Goal: Browse casually: Explore the website without a specific task or goal

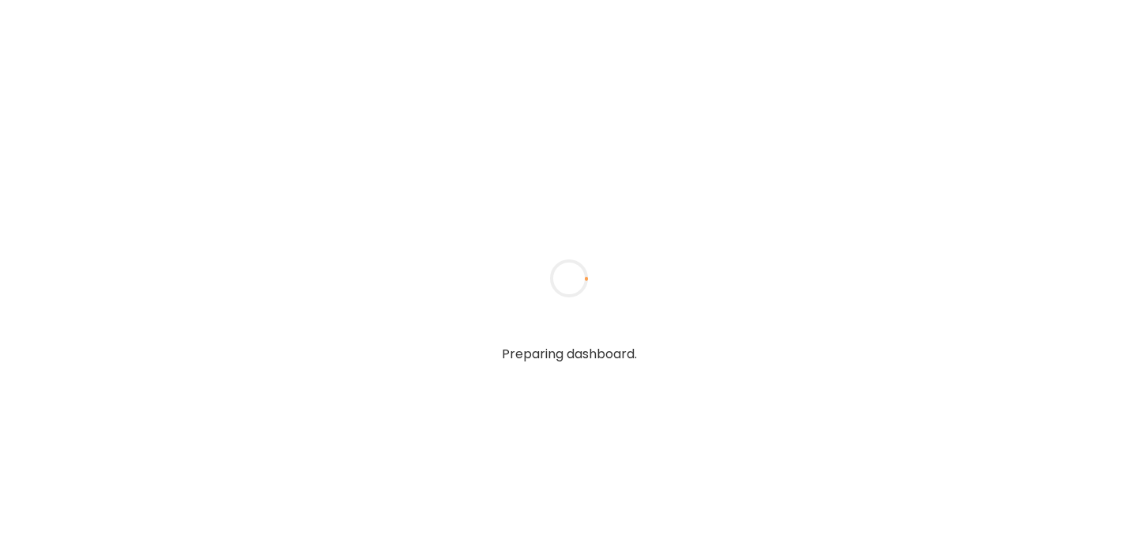
type input "**********"
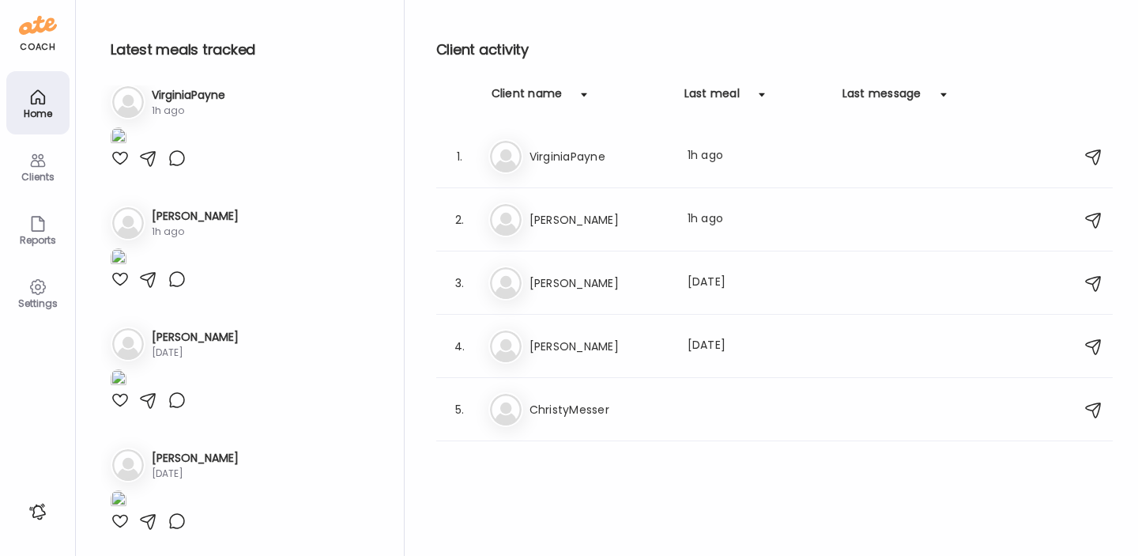
scroll to position [389, 0]
click at [586, 217] on h3 "[PERSON_NAME]" at bounding box center [599, 219] width 139 height 19
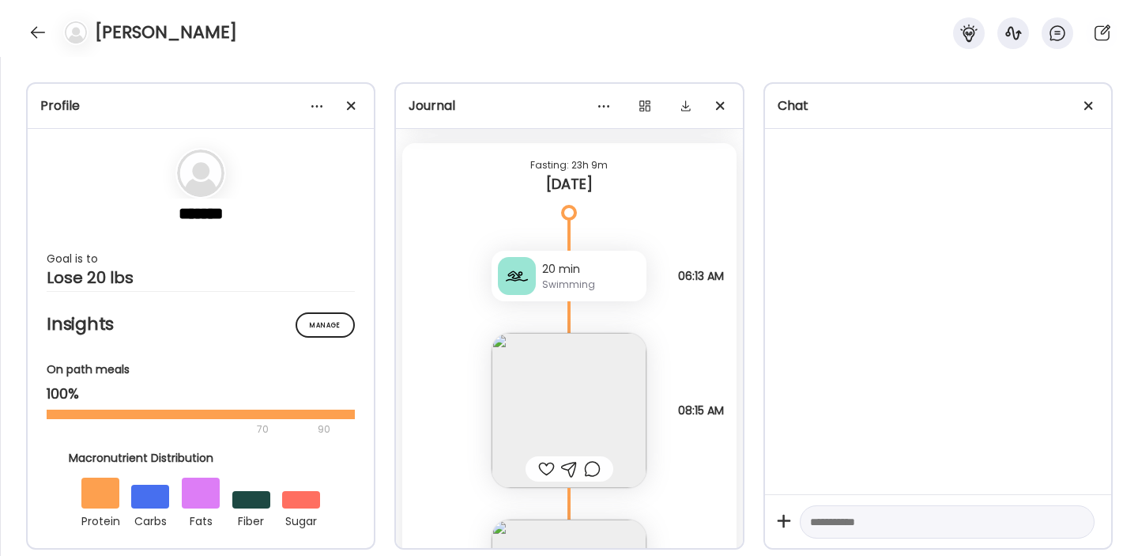
scroll to position [6938, 0]
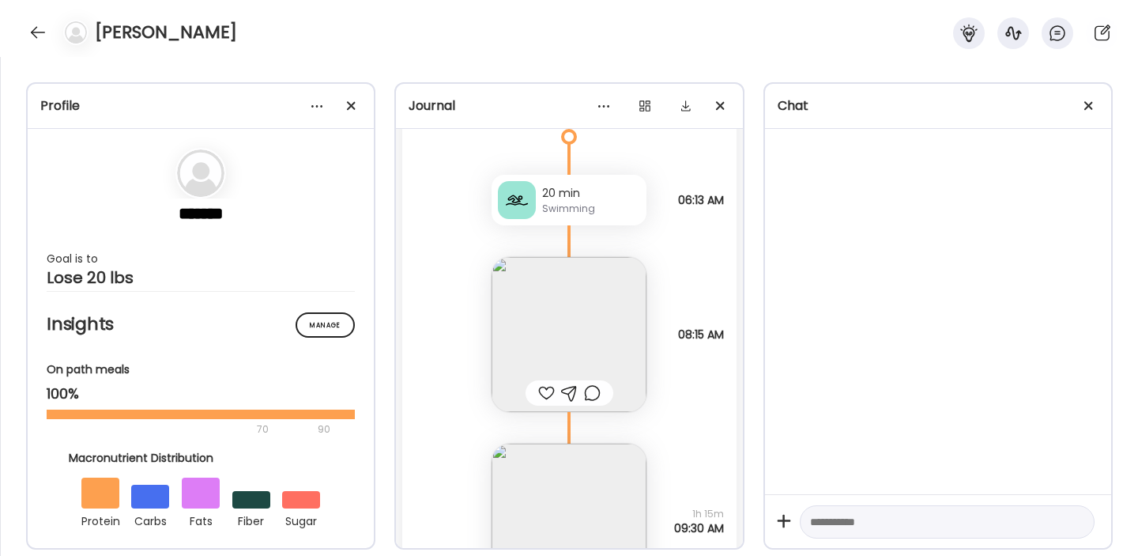
click at [591, 331] on img at bounding box center [569, 334] width 155 height 155
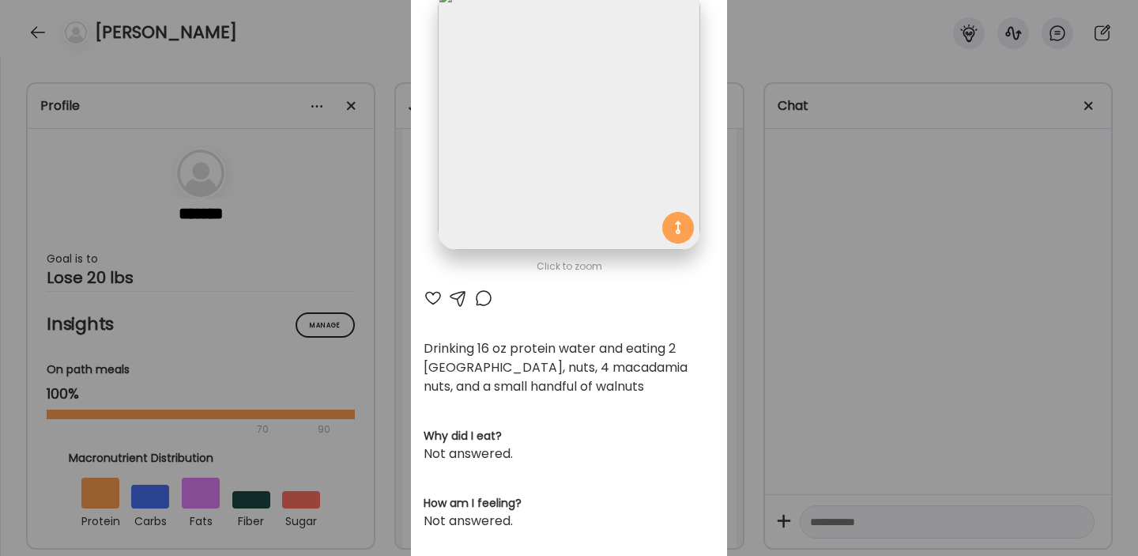
scroll to position [0, 0]
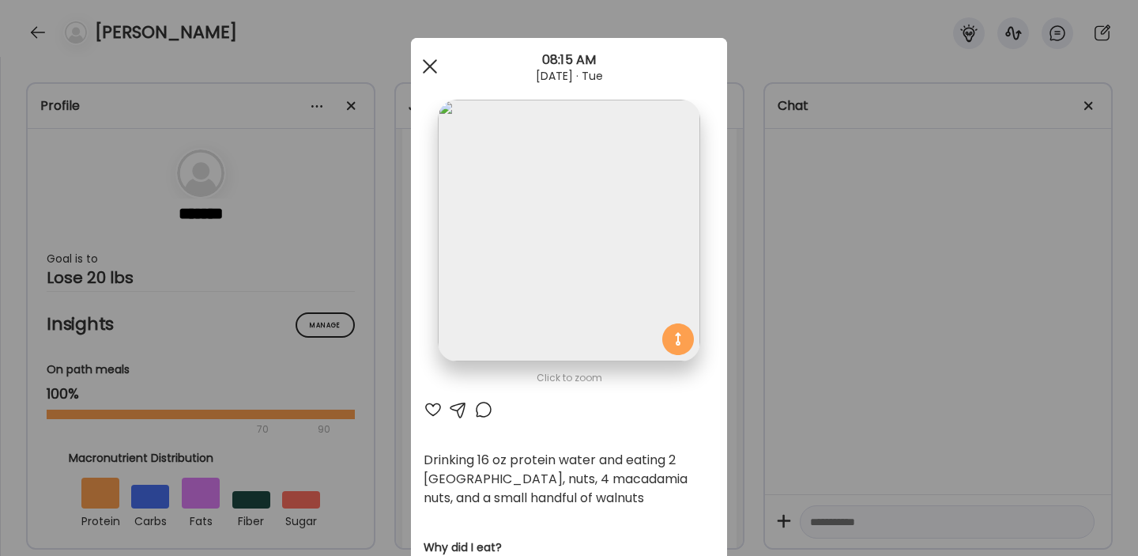
click at [432, 66] on div at bounding box center [430, 67] width 32 height 32
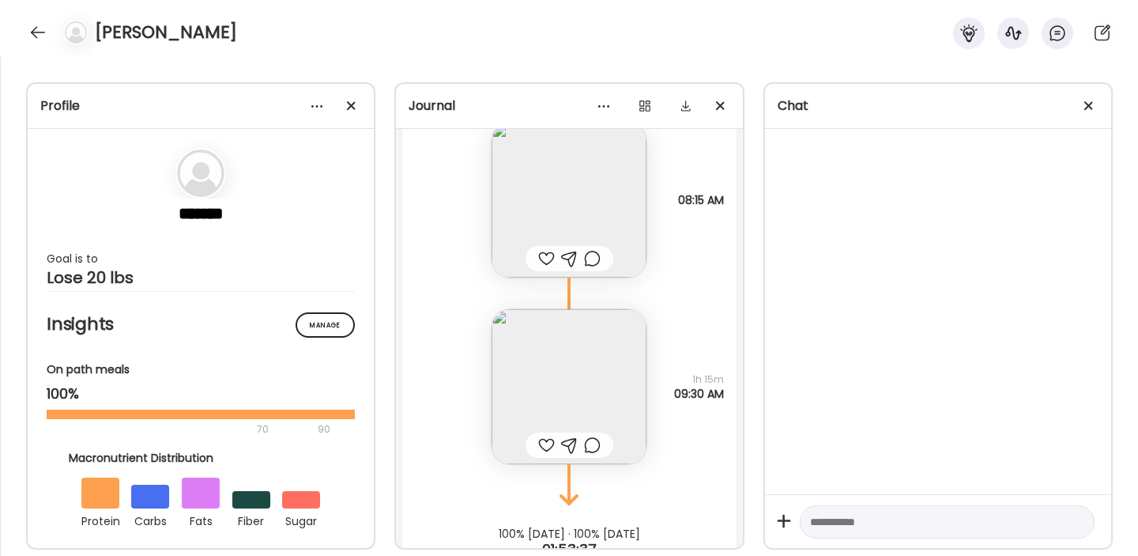
scroll to position [7076, 0]
click at [581, 375] on img at bounding box center [569, 382] width 155 height 155
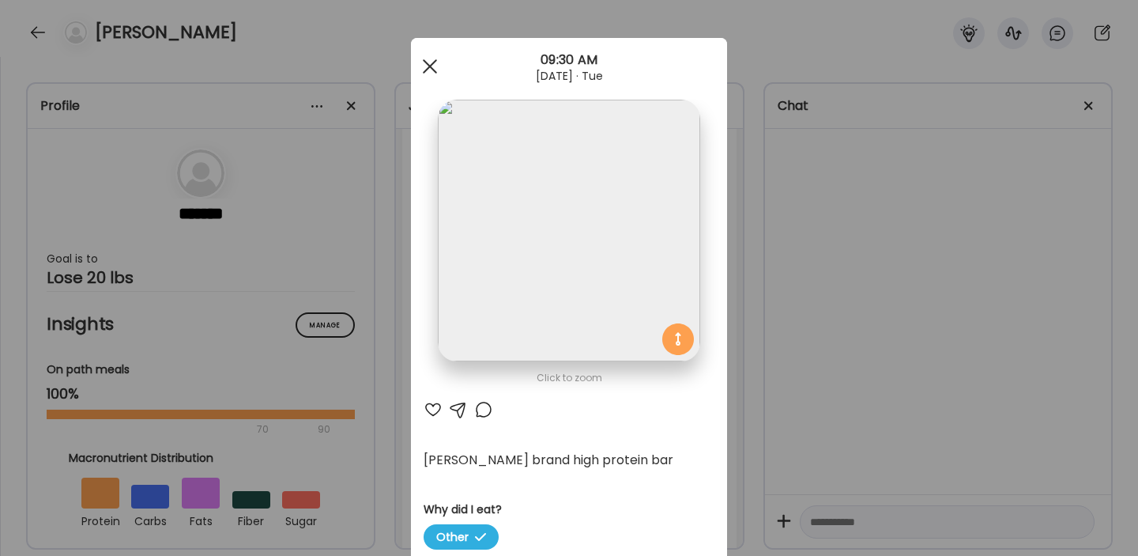
click at [432, 67] on div at bounding box center [430, 67] width 32 height 32
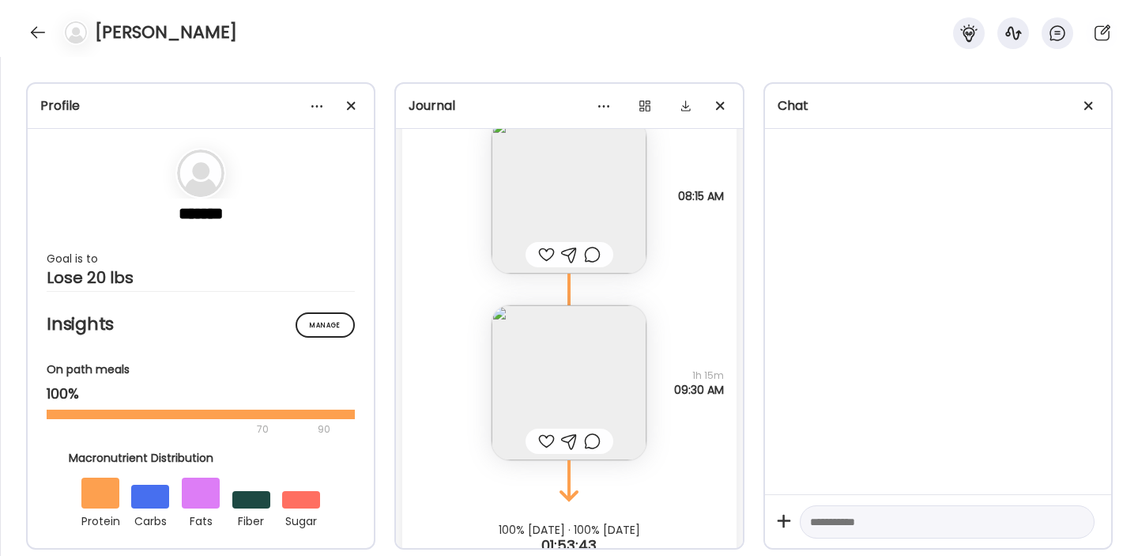
scroll to position [7121, 0]
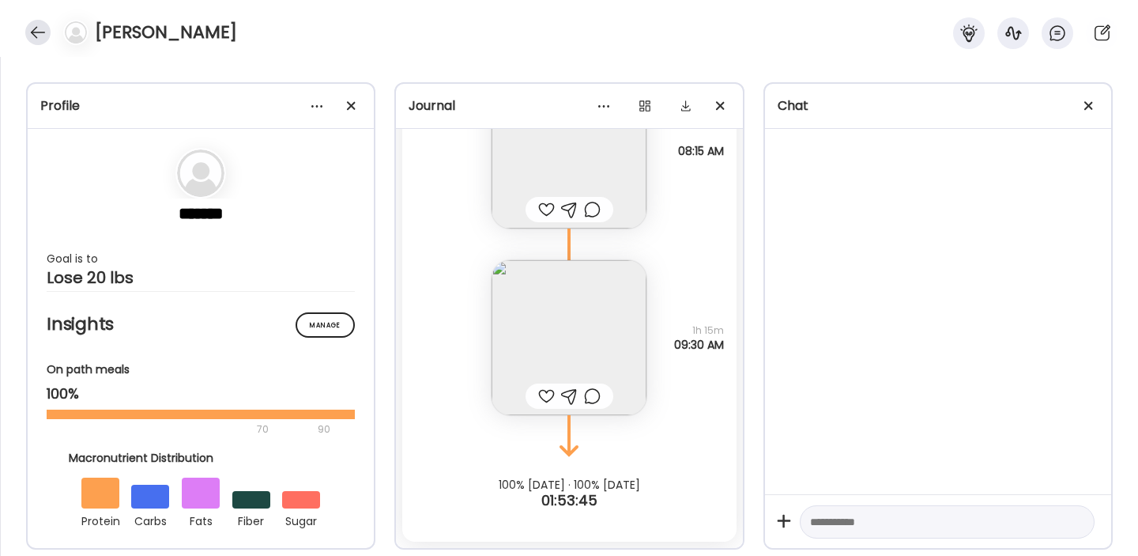
click at [42, 29] on div at bounding box center [37, 32] width 25 height 25
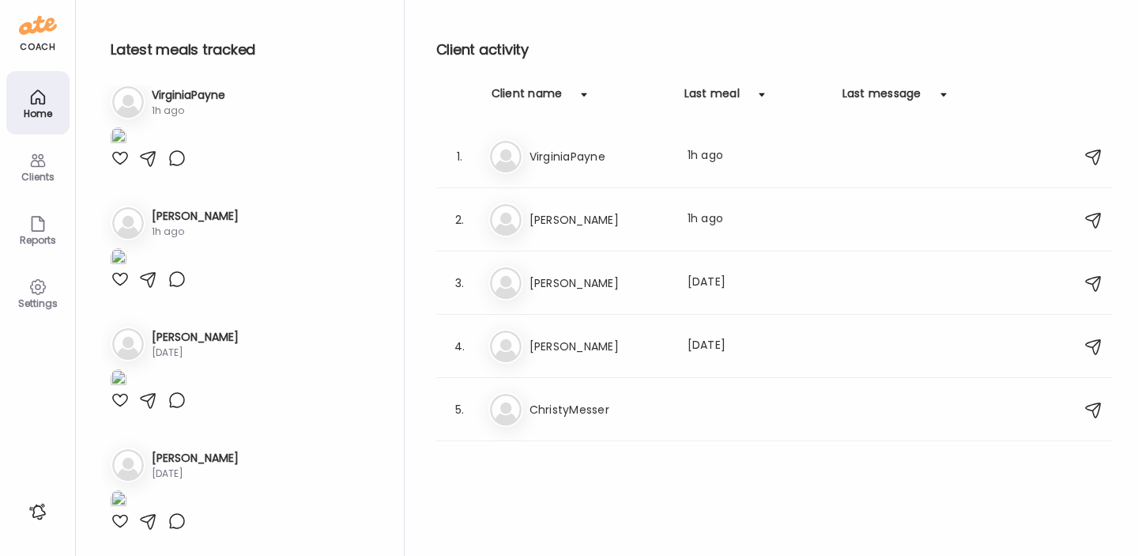
scroll to position [389, 0]
click at [574, 153] on h3 "VirginiaPayne" at bounding box center [599, 156] width 139 height 19
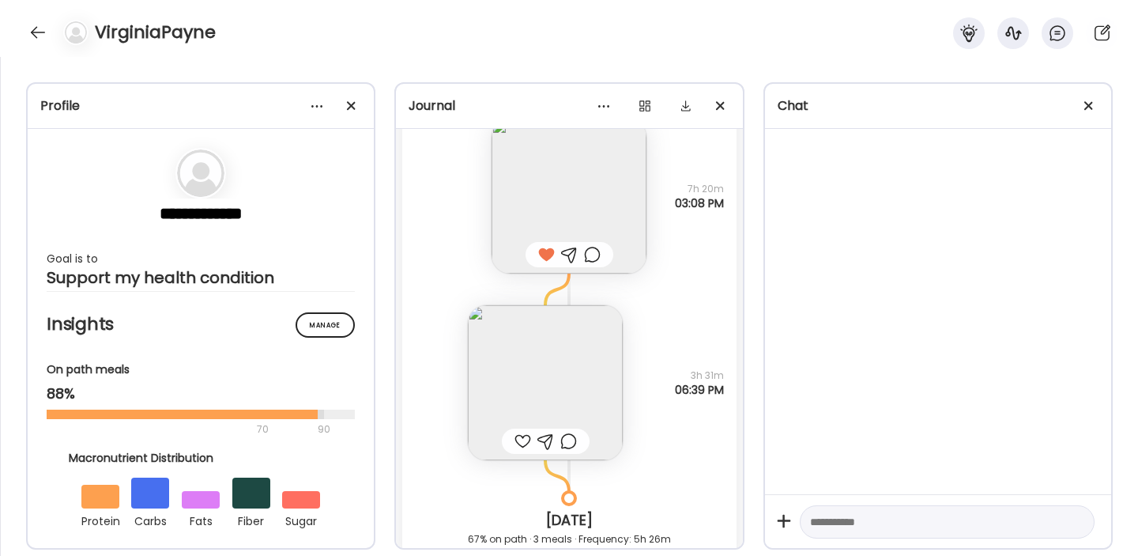
scroll to position [1296, 0]
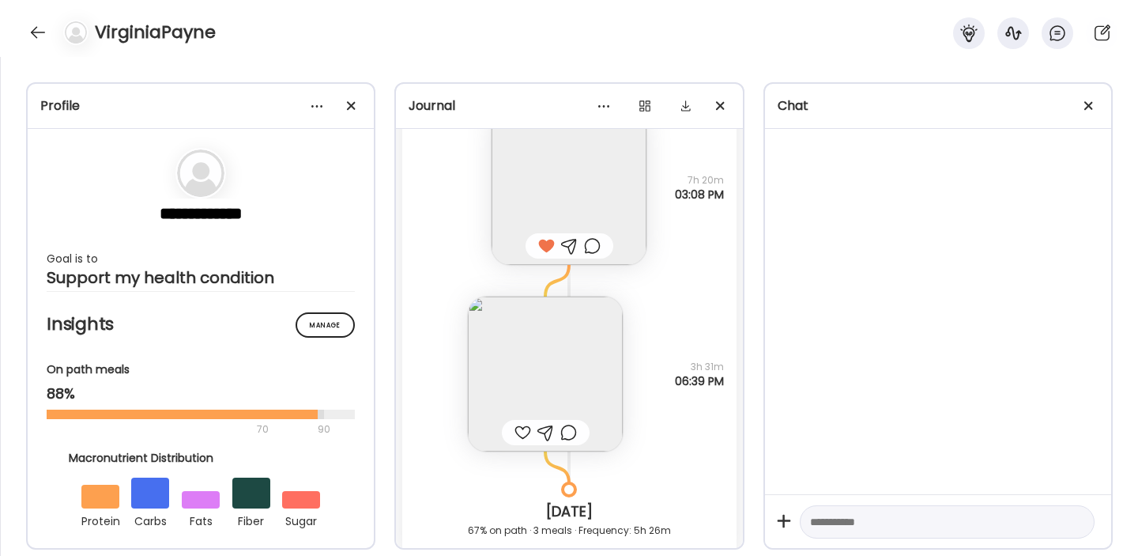
click at [556, 352] on img at bounding box center [545, 373] width 155 height 155
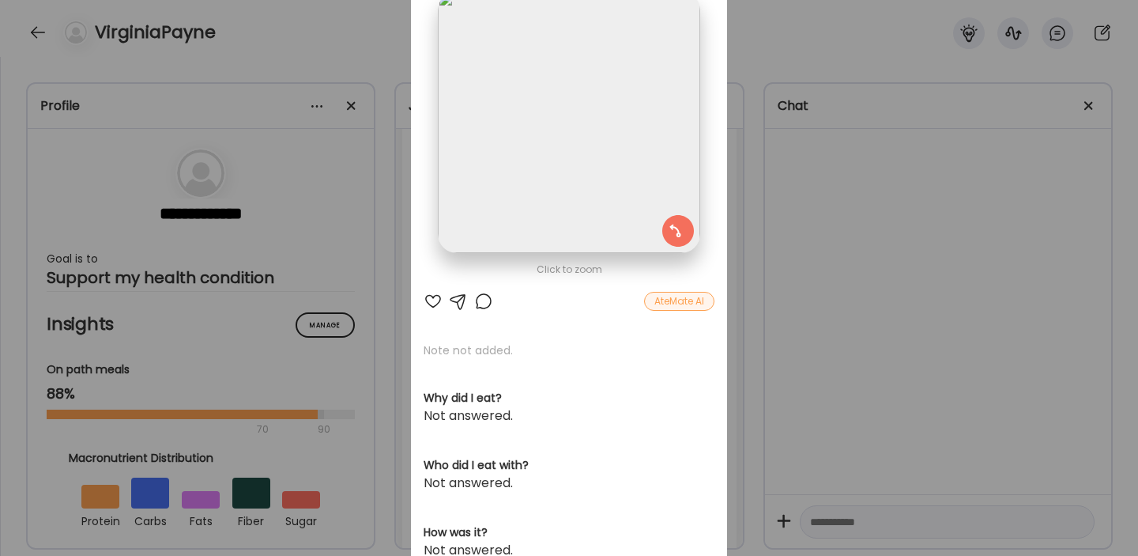
scroll to position [0, 0]
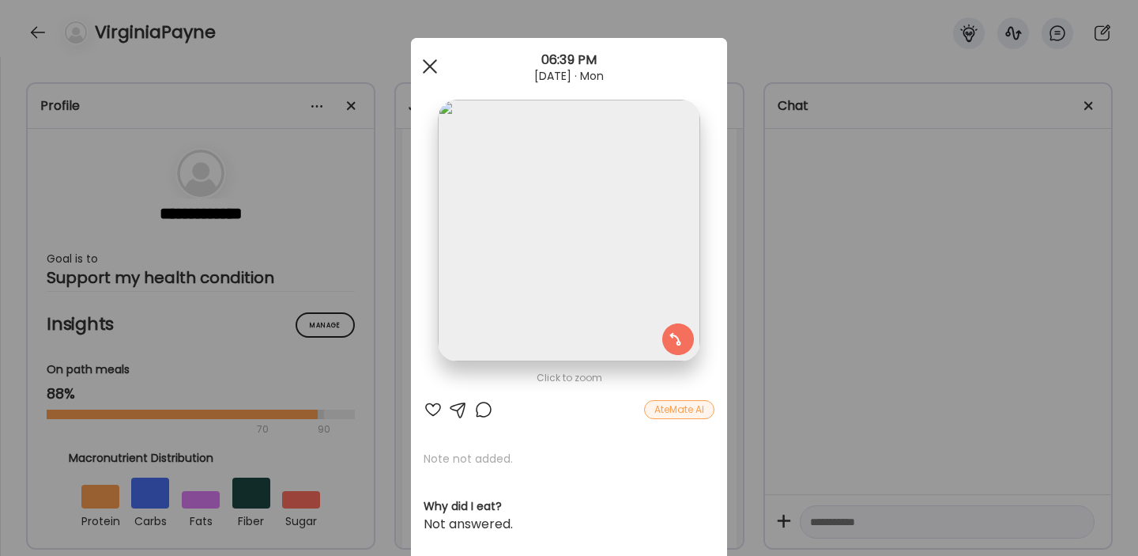
click at [436, 69] on div at bounding box center [430, 67] width 32 height 32
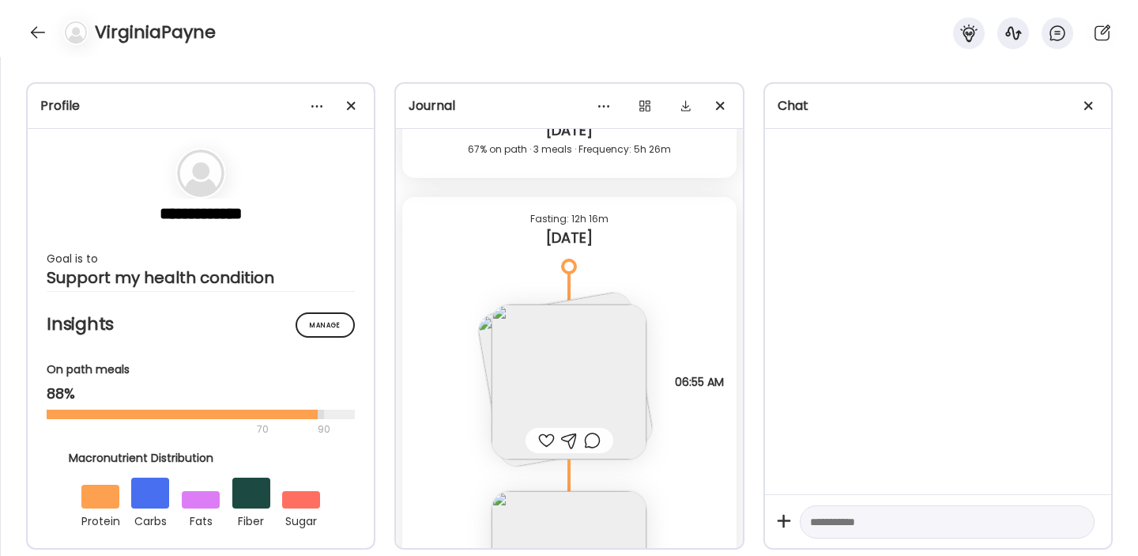
scroll to position [1730, 0]
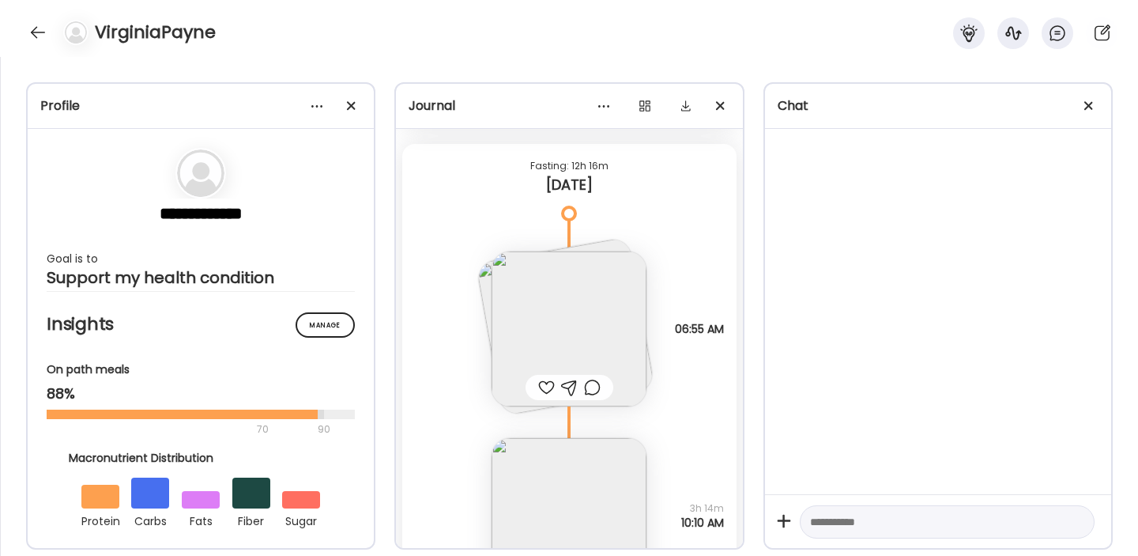
click at [589, 307] on img at bounding box center [569, 328] width 155 height 155
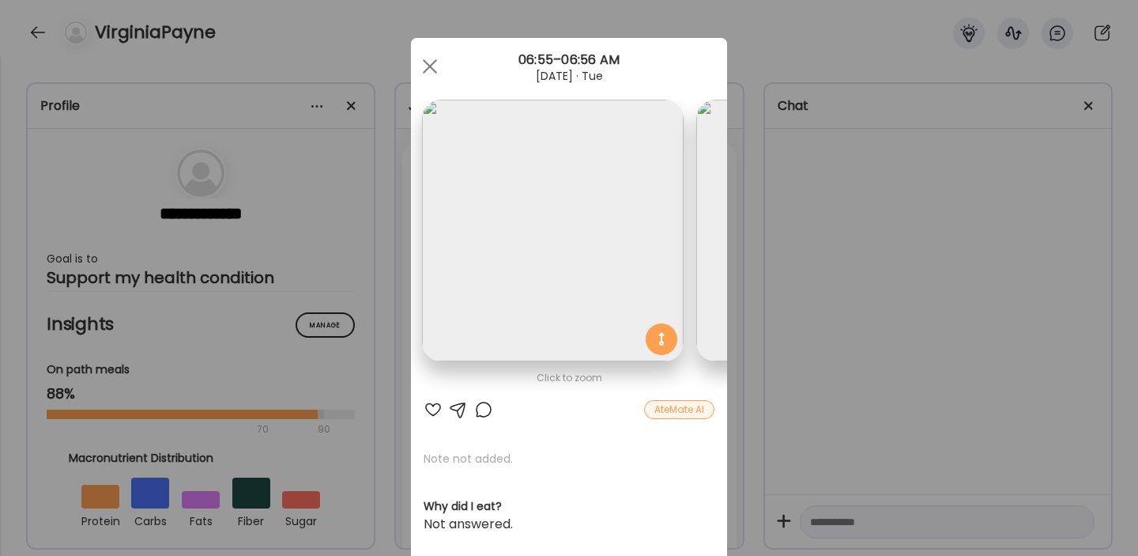
scroll to position [0, 0]
click at [432, 63] on span at bounding box center [430, 66] width 14 height 14
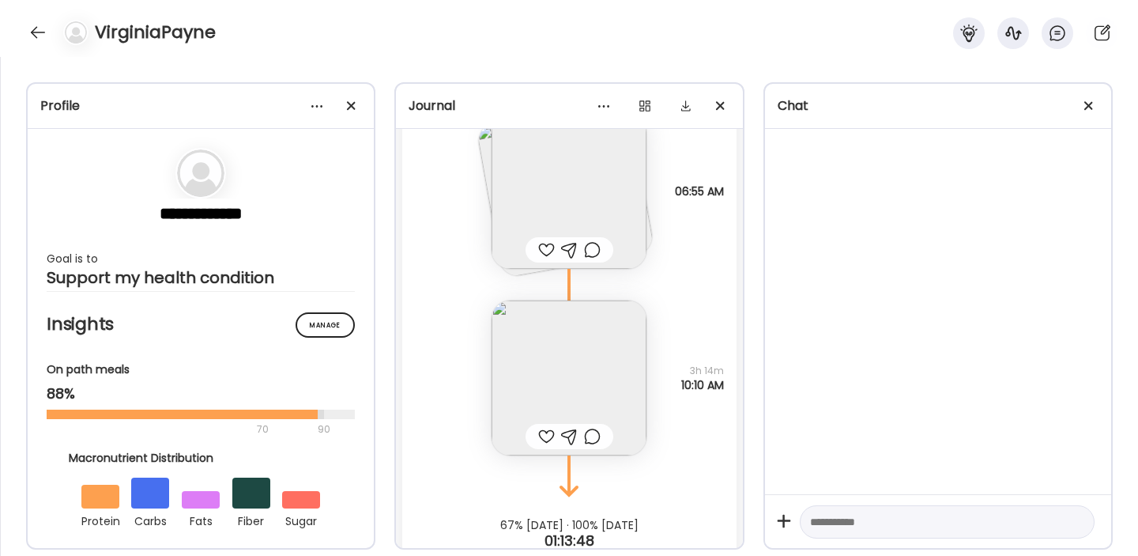
scroll to position [1908, 0]
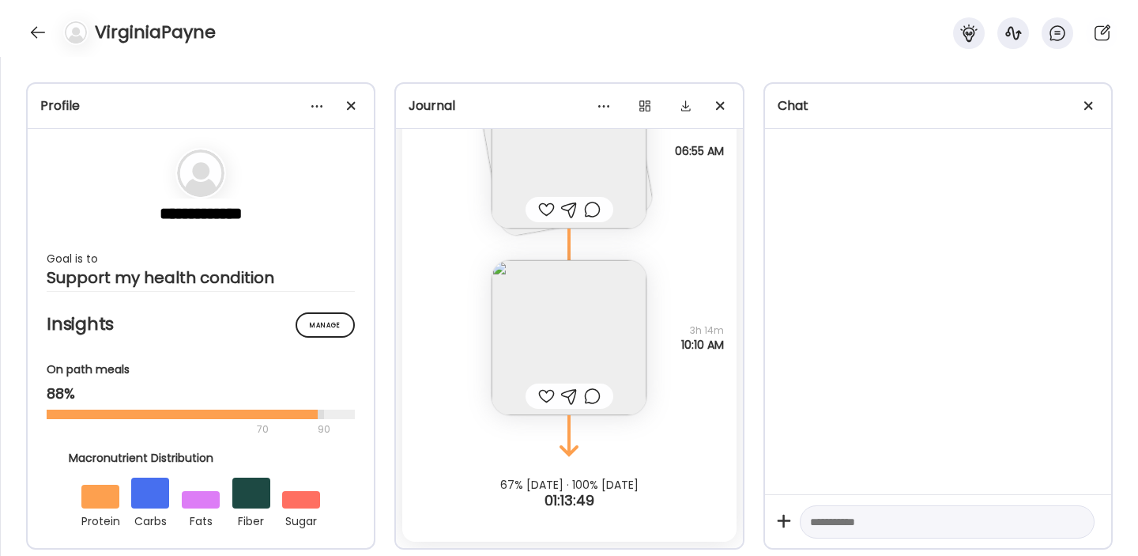
click at [596, 332] on img at bounding box center [569, 337] width 155 height 155
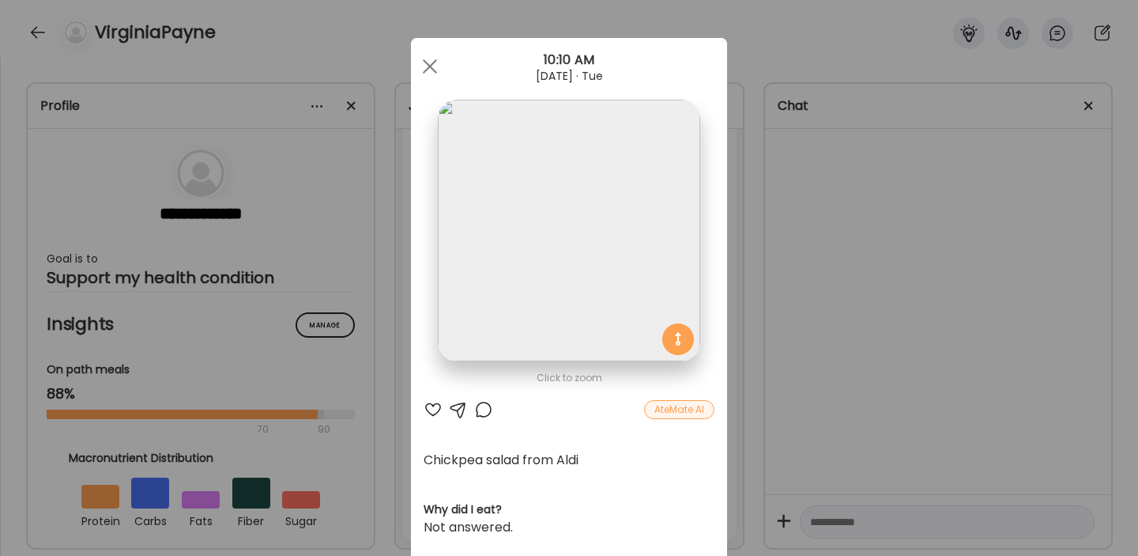
click at [430, 413] on div at bounding box center [433, 409] width 19 height 19
click at [431, 62] on div at bounding box center [430, 67] width 32 height 32
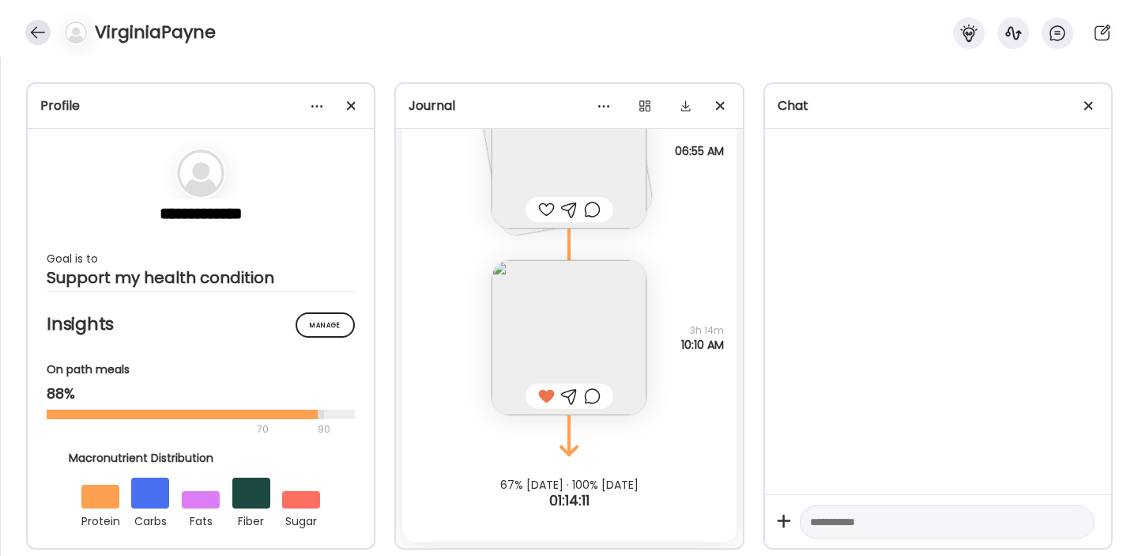
click at [36, 30] on div at bounding box center [37, 32] width 25 height 25
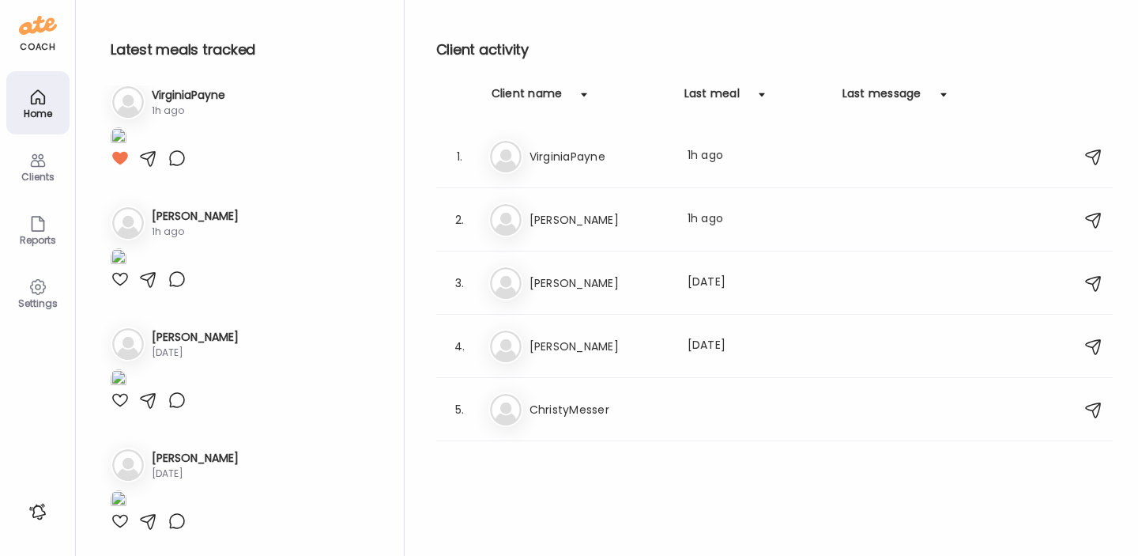
scroll to position [389, 0]
